Goal: Task Accomplishment & Management: Manage account settings

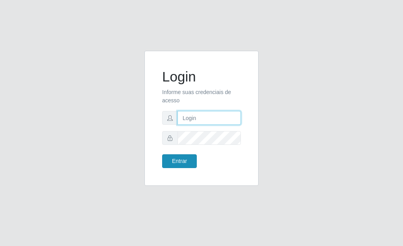
type input "[PERSON_NAME]"
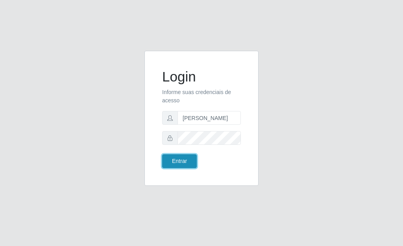
click at [178, 162] on button "Entrar" at bounding box center [179, 161] width 35 height 14
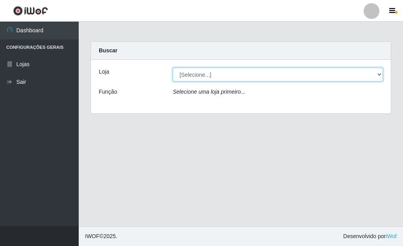
click at [189, 74] on select "[Selecione...] Bemais Supermercados - [GEOGRAPHIC_DATA]" at bounding box center [278, 75] width 210 height 14
select select "249"
click at [173, 68] on select "[Selecione...] Bemais Supermercados - [GEOGRAPHIC_DATA]" at bounding box center [278, 75] width 210 height 14
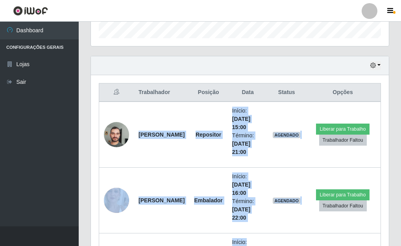
scroll to position [334, 0]
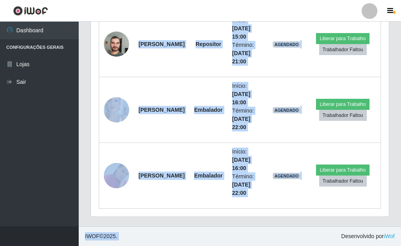
drag, startPoint x: 135, startPoint y: 155, endPoint x: 277, endPoint y: 248, distance: 169.8
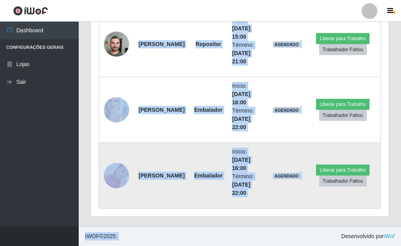
click at [145, 192] on td "[PERSON_NAME]" at bounding box center [162, 176] width 56 height 66
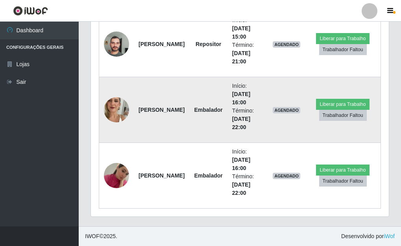
drag, startPoint x: 232, startPoint y: 194, endPoint x: 197, endPoint y: 88, distance: 111.6
click at [197, 88] on tbody "[PERSON_NAME] Repositor Início: [DATE] 15:00 Término: [DATE] 21:00 AGENDADO Lib…" at bounding box center [240, 110] width 282 height 198
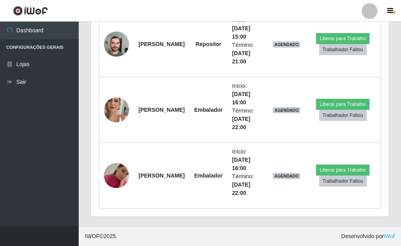
drag, startPoint x: 246, startPoint y: 195, endPoint x: 87, endPoint y: 22, distance: 235.8
click at [87, 22] on div "Hoje 1 dia 3 dias 1 Semana Não encerrados Trabalhador Posição Data Status Opçõe…" at bounding box center [240, 95] width 311 height 261
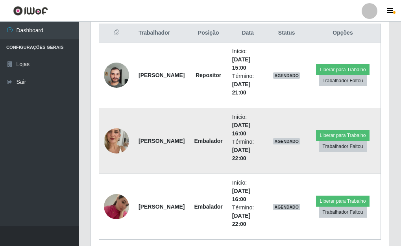
scroll to position [176, 0]
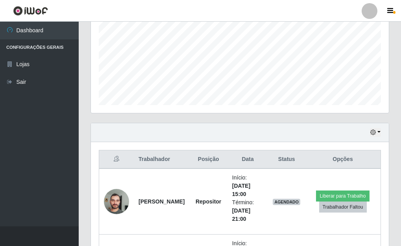
click at [147, 131] on div "Hoje 1 dia 3 dias 1 Semana Não encerrados" at bounding box center [240, 132] width 298 height 19
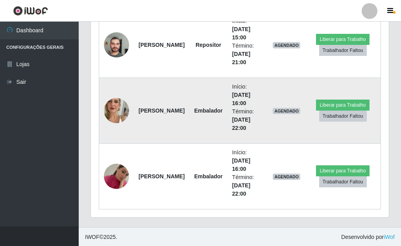
scroll to position [334, 0]
